Goal: Task Accomplishment & Management: Complete application form

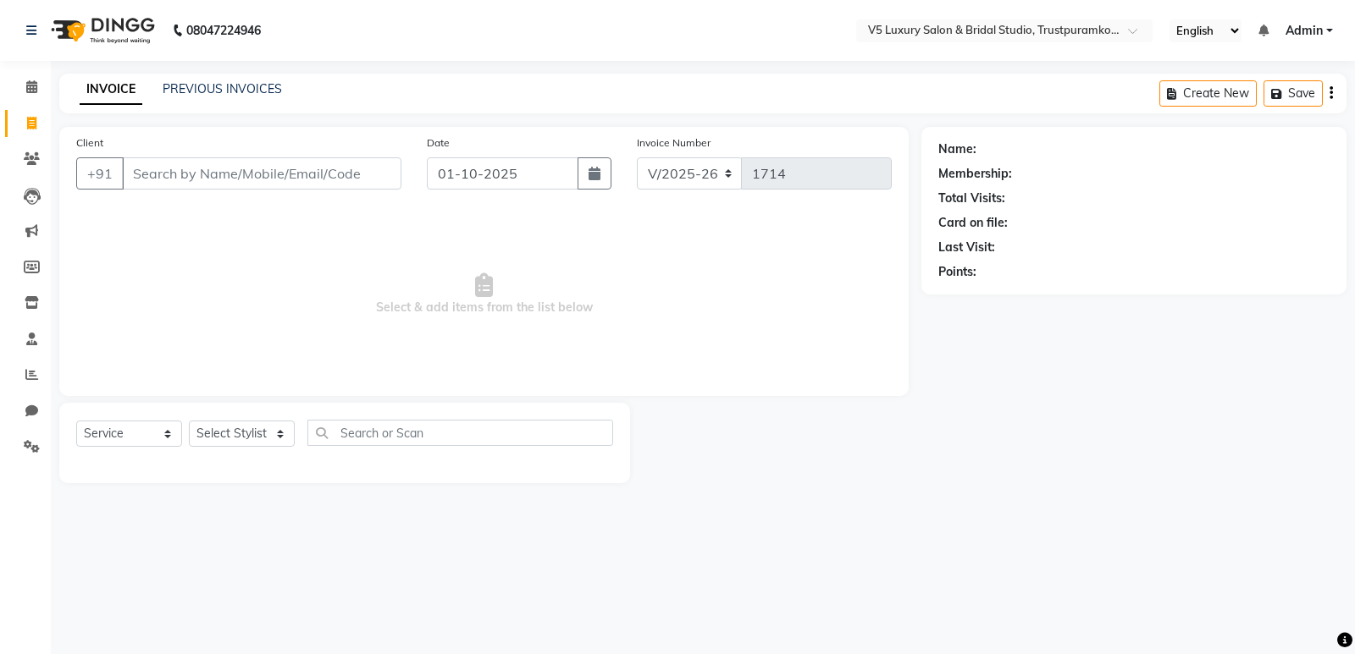
select select "7993"
select select "service"
click at [350, 181] on input "Client" at bounding box center [261, 173] width 279 height 32
type input "9884251251"
click at [340, 174] on span "Add Client" at bounding box center [357, 173] width 67 height 17
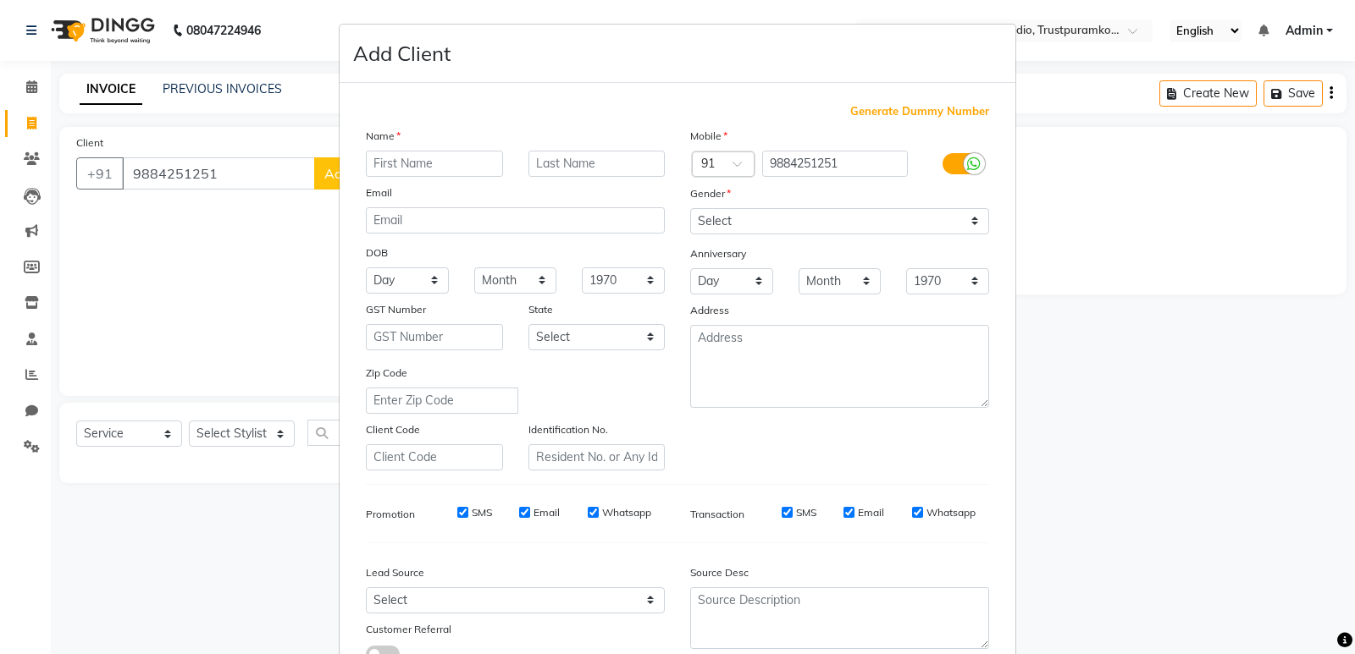
click at [367, 174] on input "text" at bounding box center [434, 164] width 137 height 26
type input "r"
type input "RADHA"
click at [753, 200] on div "Gender" at bounding box center [839, 197] width 324 height 24
click at [748, 194] on div "Gender" at bounding box center [839, 197] width 324 height 24
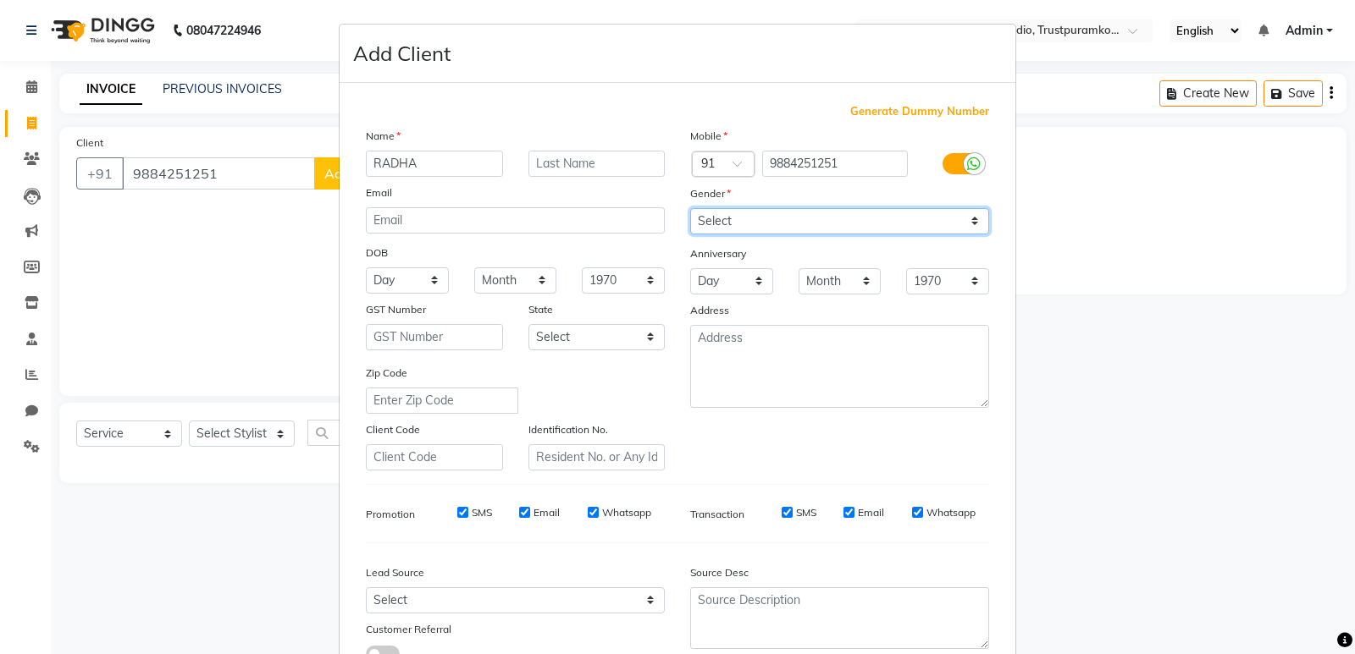
click at [971, 217] on select "Select [DEMOGRAPHIC_DATA] [DEMOGRAPHIC_DATA] Other Prefer Not To Say" at bounding box center [839, 221] width 299 height 26
select select "[DEMOGRAPHIC_DATA]"
click at [690, 208] on select "Select [DEMOGRAPHIC_DATA] [DEMOGRAPHIC_DATA] Other Prefer Not To Say" at bounding box center [839, 221] width 299 height 26
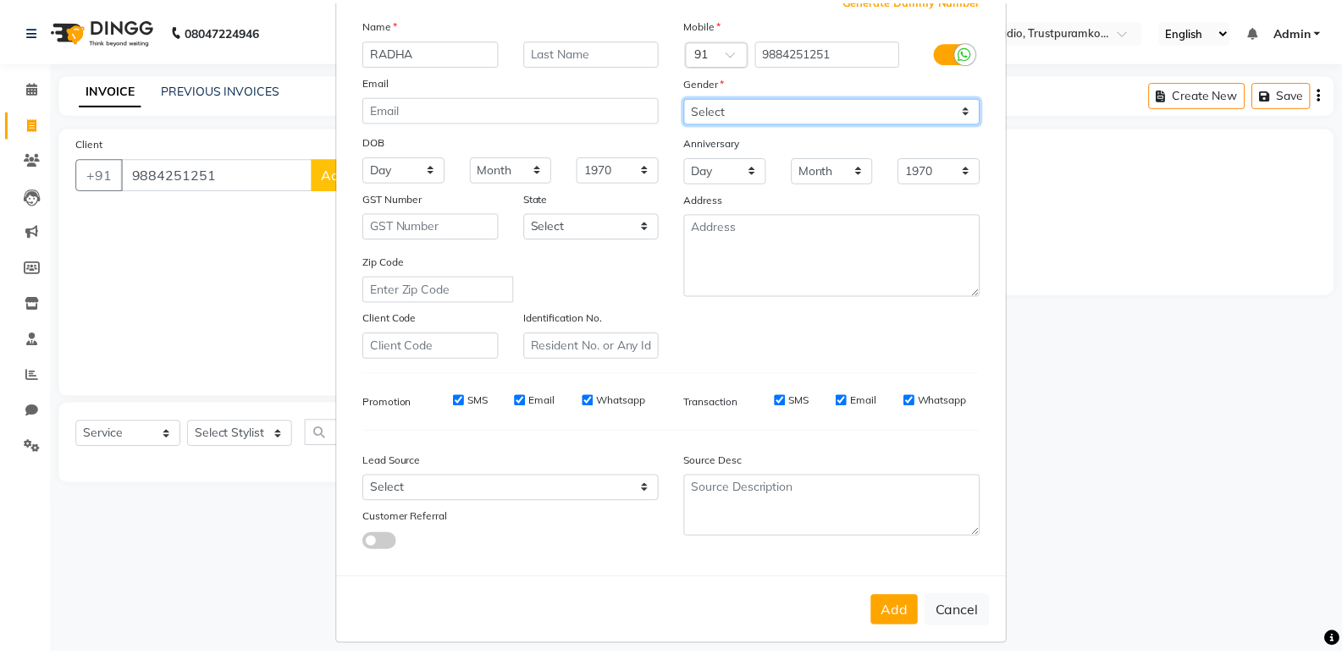
scroll to position [127, 0]
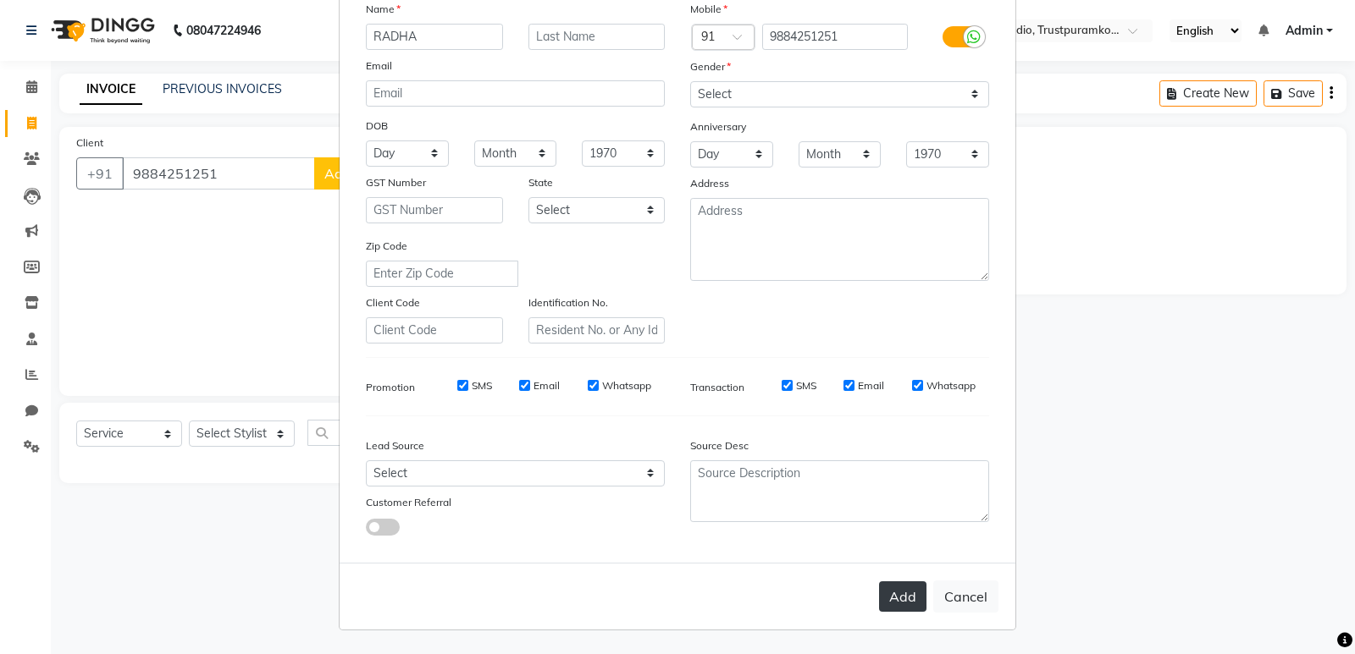
click at [886, 607] on button "Add" at bounding box center [902, 597] width 47 height 30
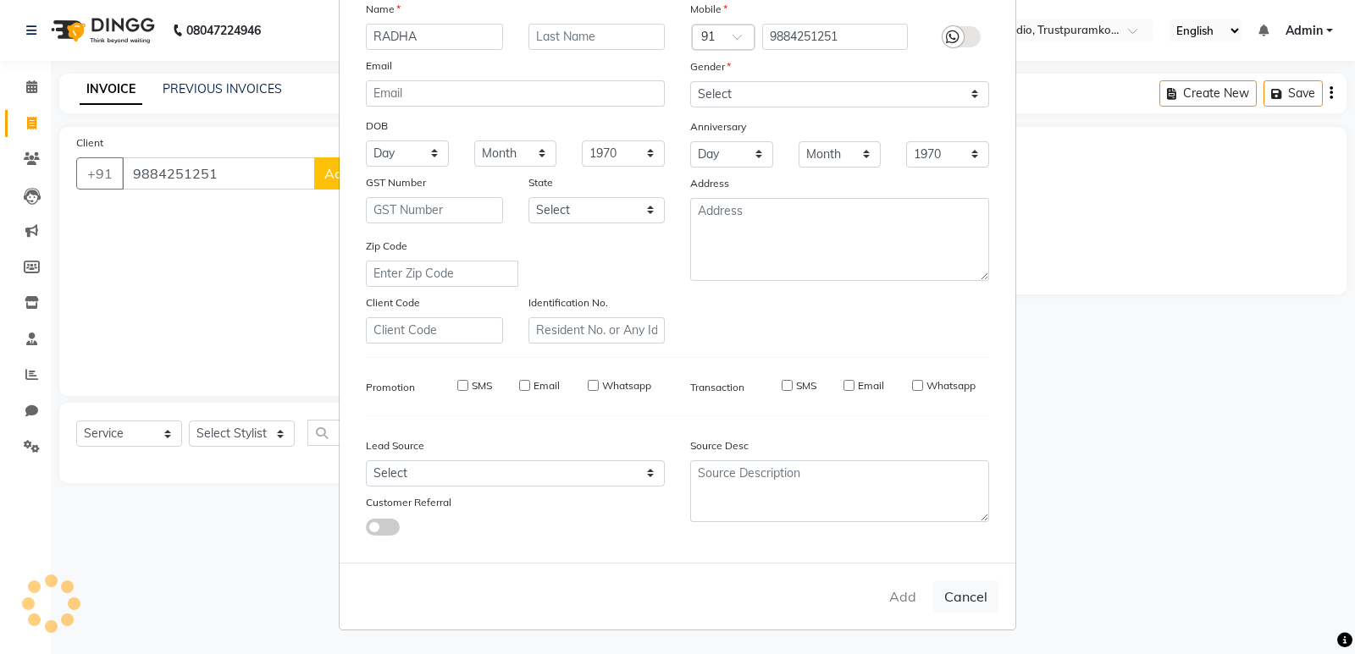
select select
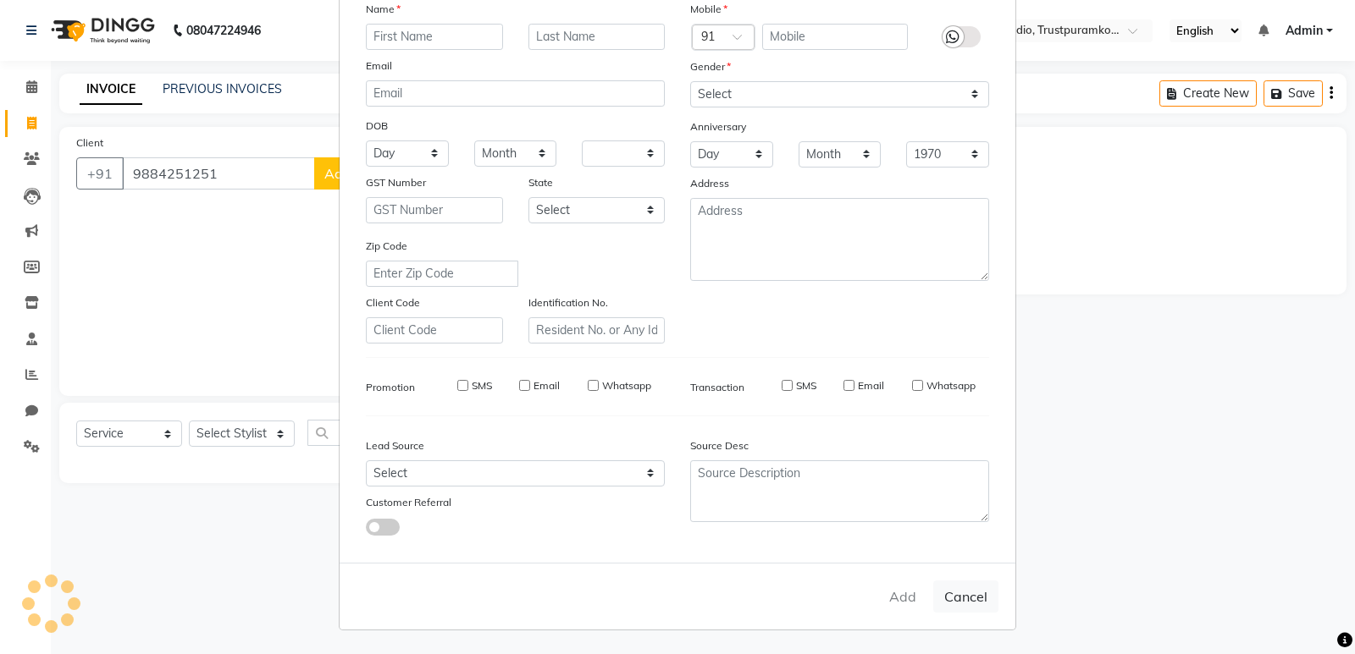
select select
checkbox input "false"
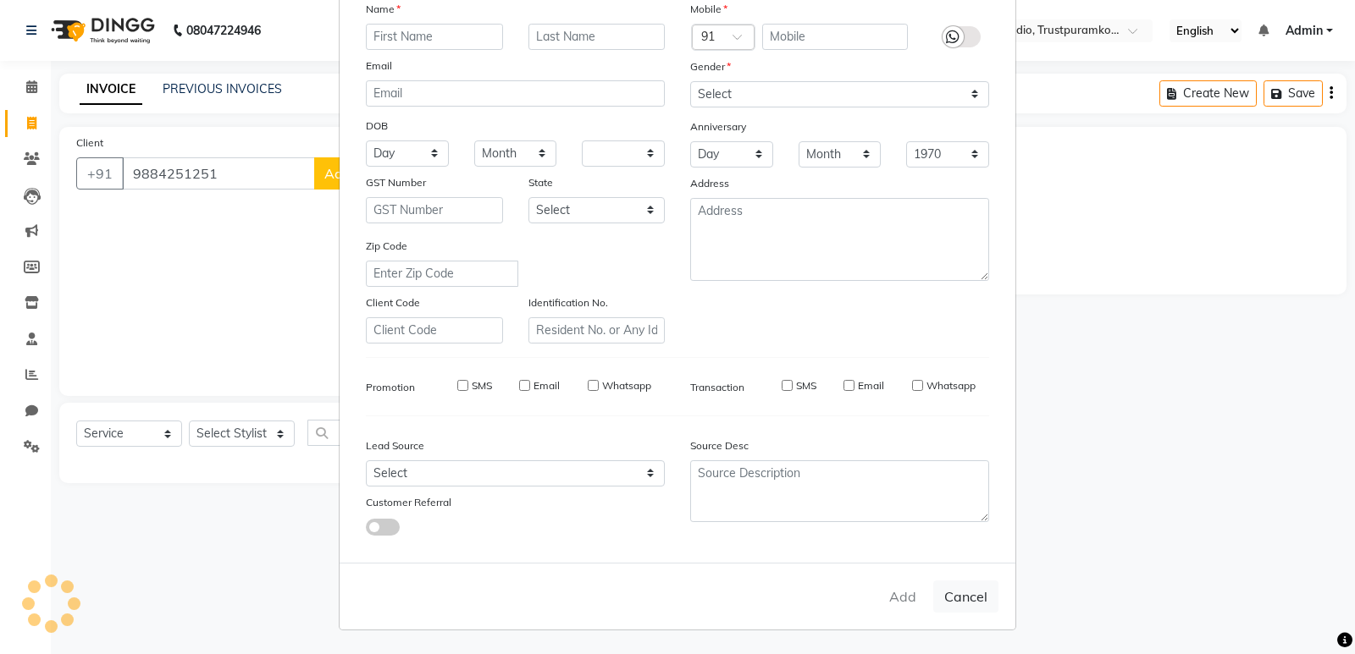
checkbox input "false"
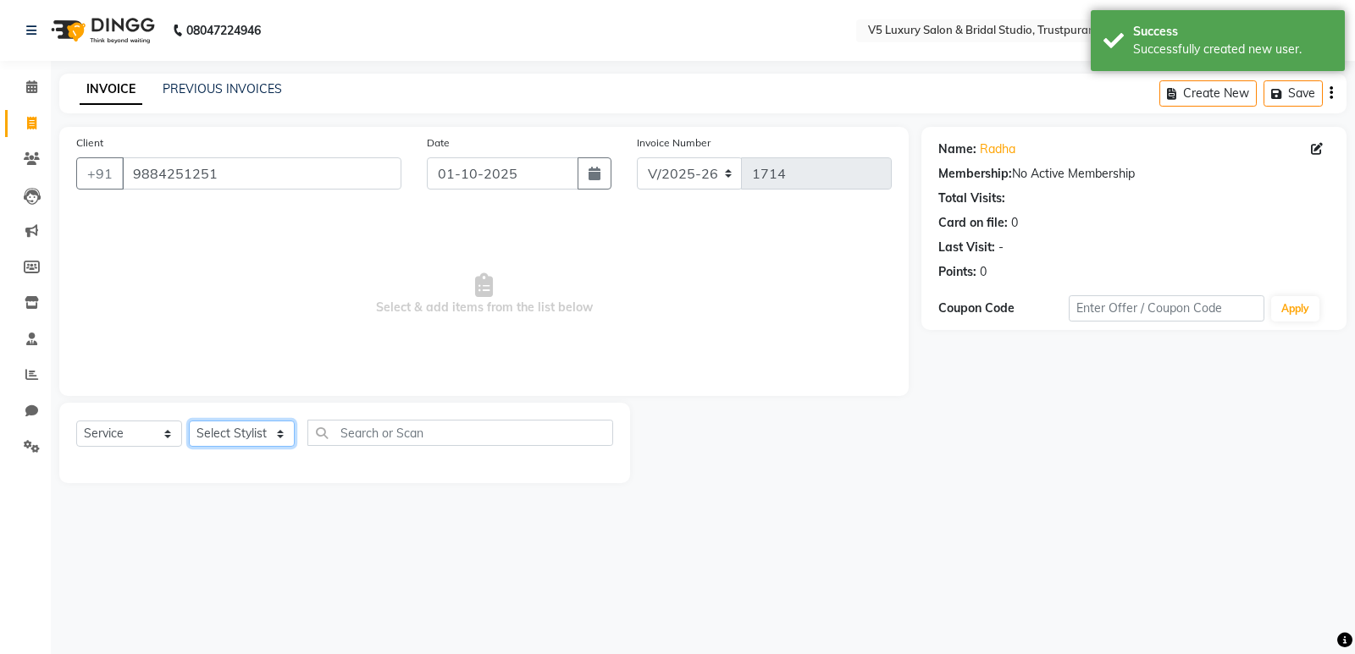
click at [216, 436] on select "Select Stylist [PERSON_NAME] [PERSON_NAME] [DATE] [PERSON_NAME]" at bounding box center [242, 434] width 106 height 26
select select "72641"
click at [189, 421] on select "Select Stylist [PERSON_NAME] [PERSON_NAME] [DATE] [PERSON_NAME]" at bounding box center [242, 434] width 106 height 26
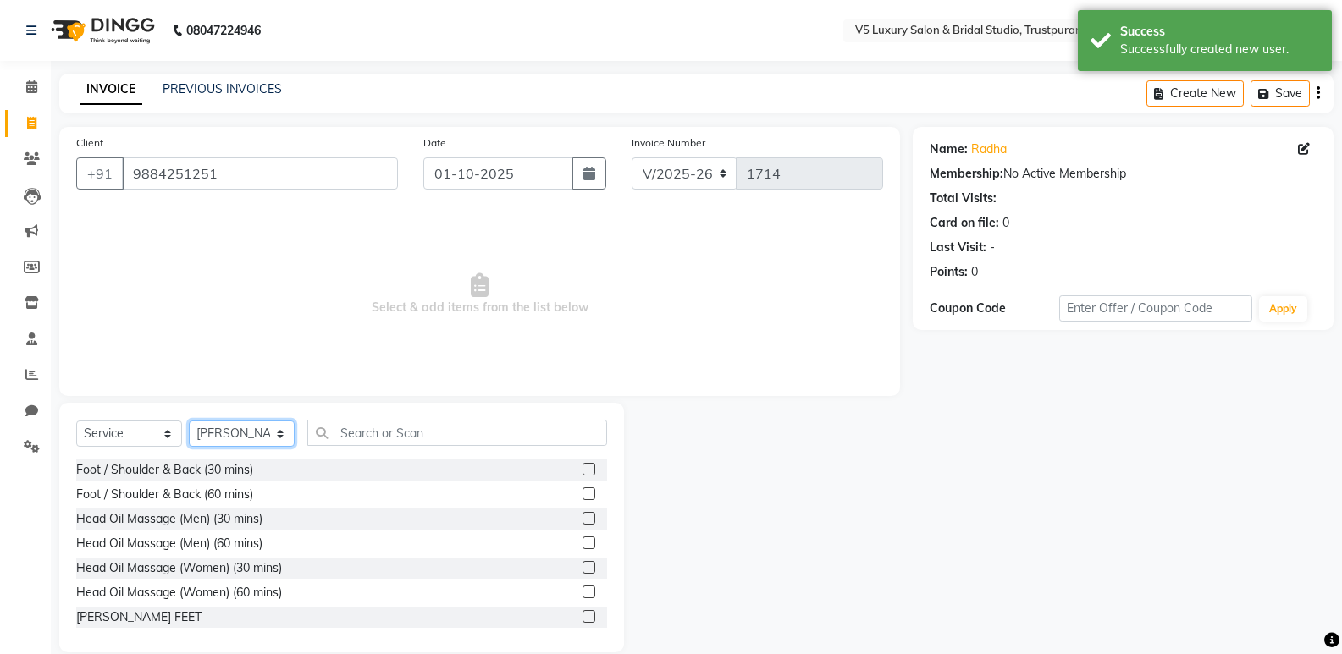
click at [241, 434] on select "Select Stylist [PERSON_NAME] [PERSON_NAME] [DATE] [PERSON_NAME]" at bounding box center [242, 434] width 106 height 26
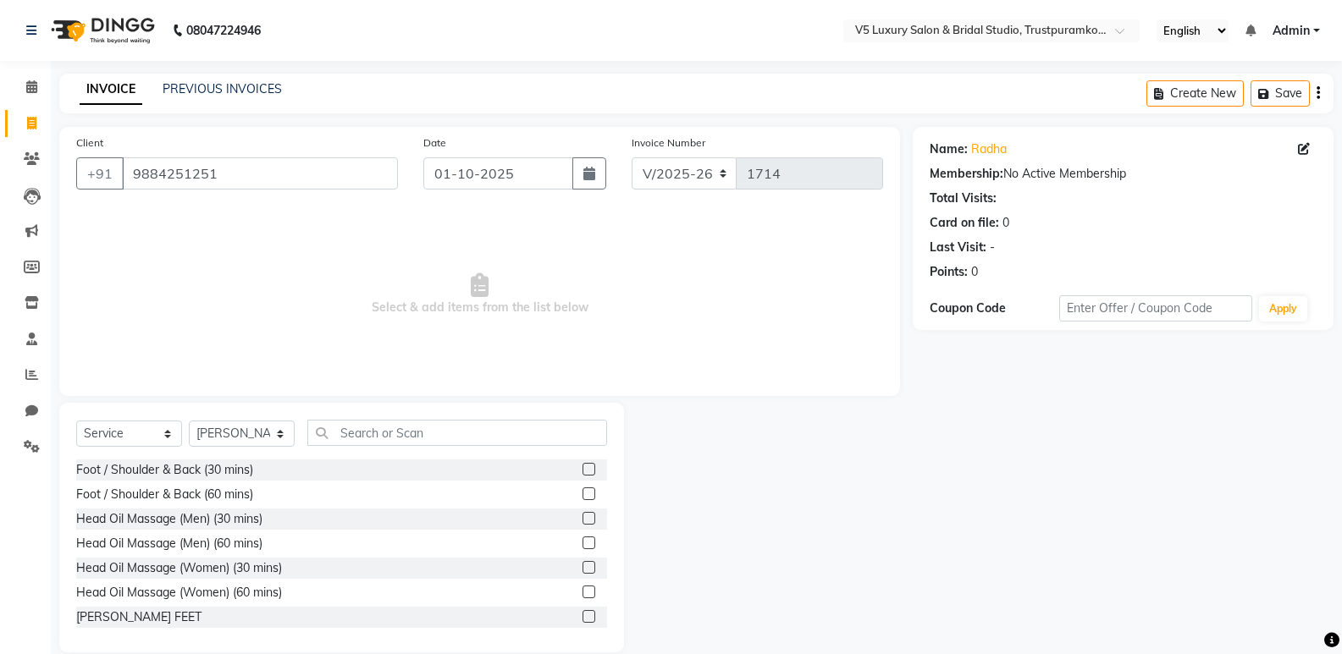
click at [703, 422] on div at bounding box center [768, 528] width 289 height 250
click at [257, 184] on input "9884251251" at bounding box center [260, 173] width 276 height 32
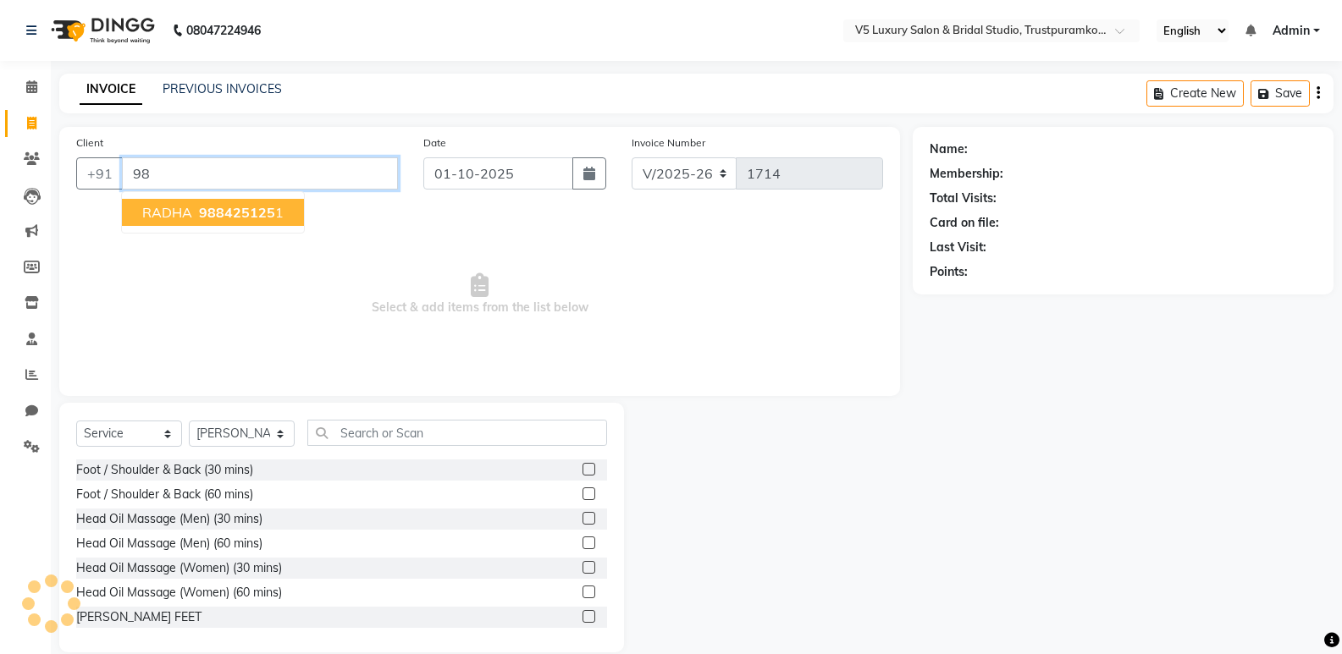
type input "9"
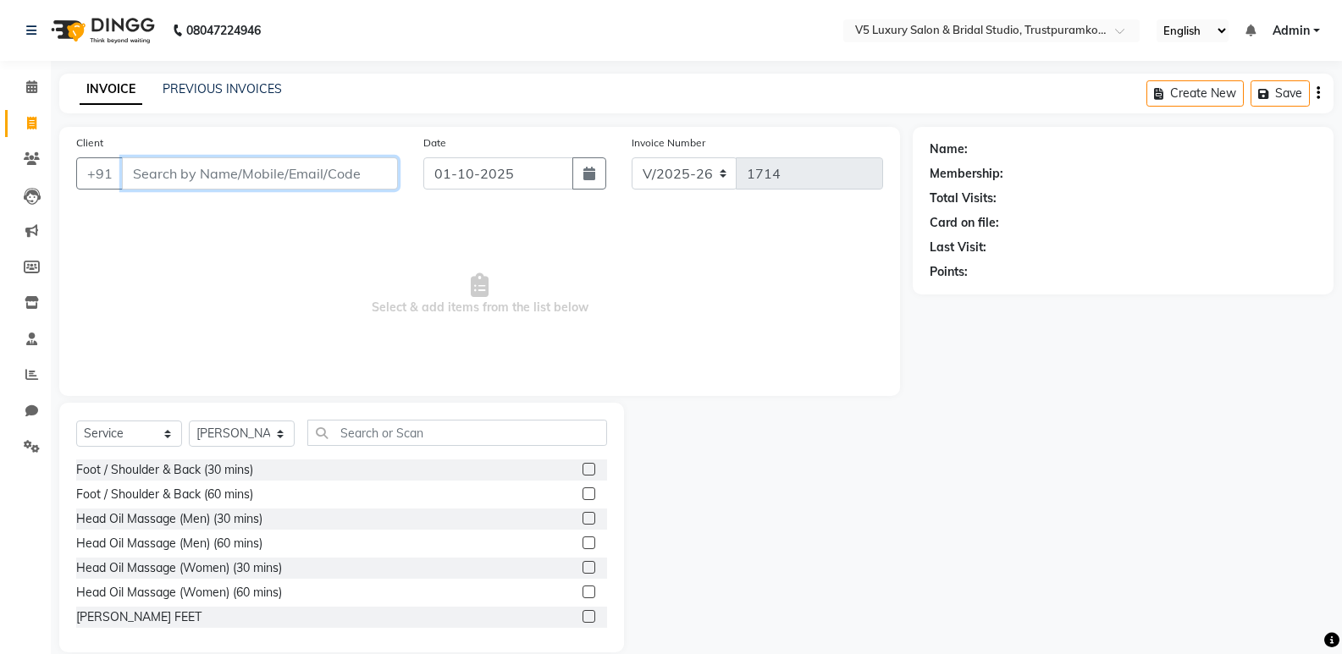
click at [369, 178] on input "Client" at bounding box center [260, 173] width 276 height 32
